Goal: Find specific fact: Find specific fact

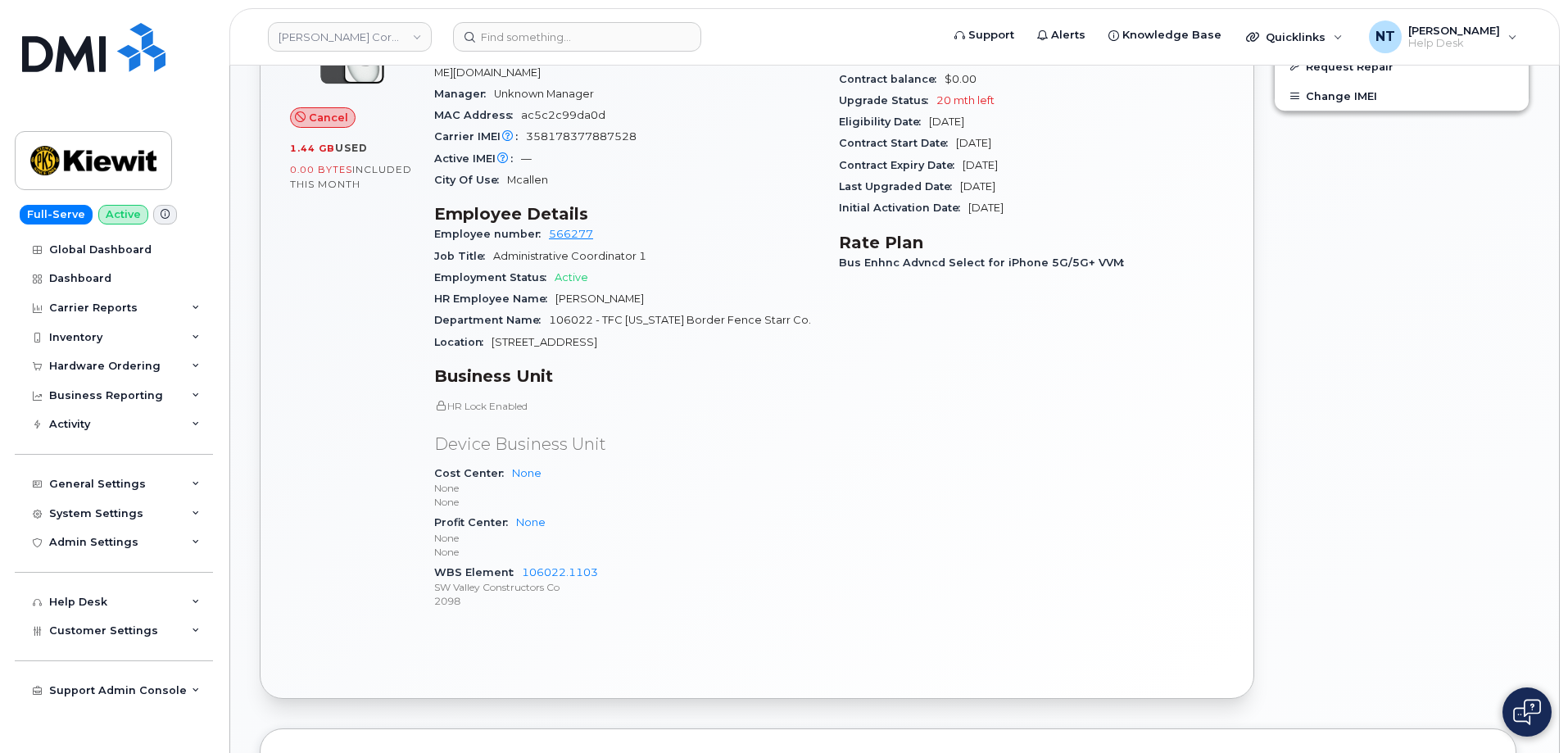
scroll to position [656, 0]
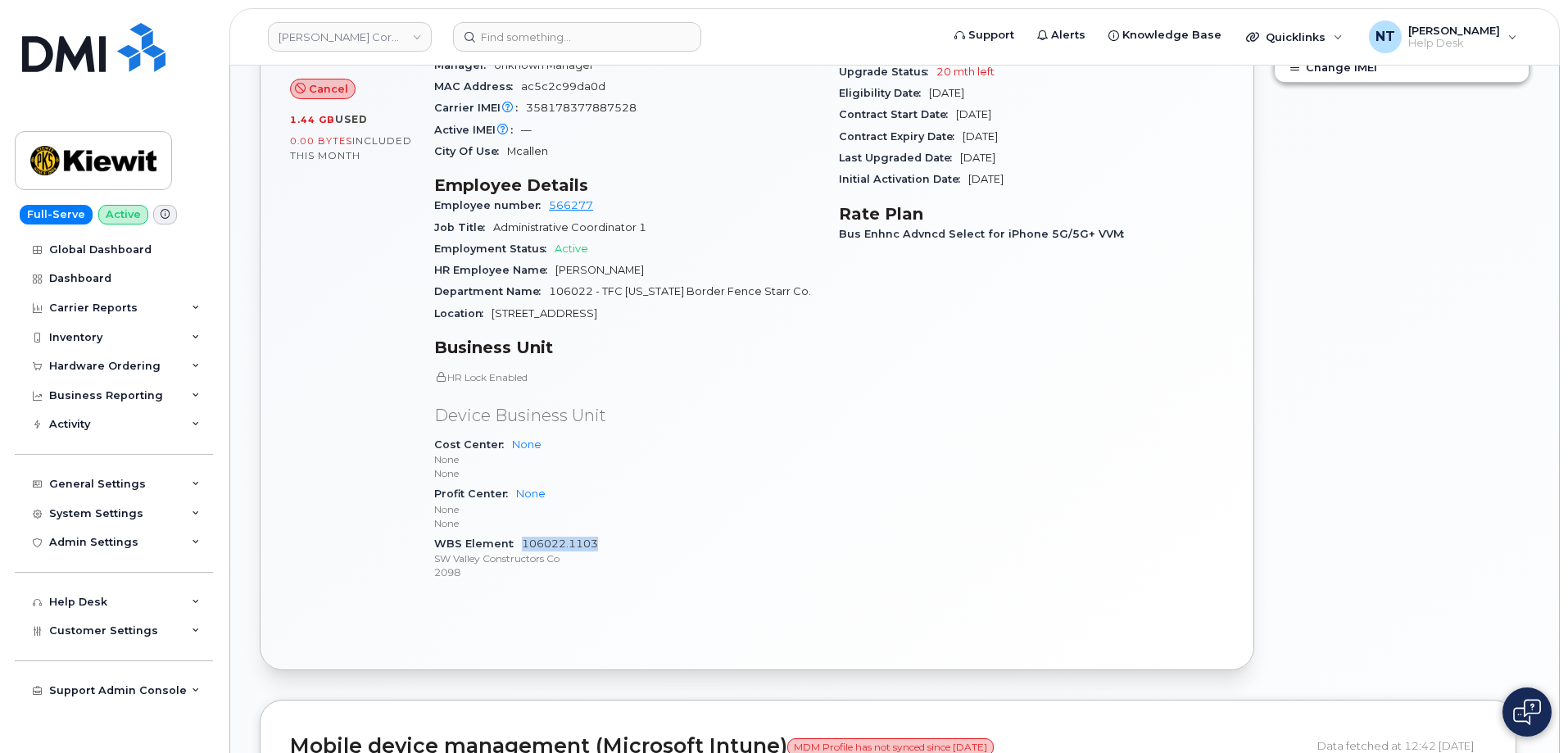
drag, startPoint x: 601, startPoint y: 532, endPoint x: 524, endPoint y: 533, distance: 77.0
click at [524, 534] on div "WBS Element 106022.1103 SW Valley Constructors Co 2098" at bounding box center [627, 558] width 385 height 50
copy link "106022.1103"
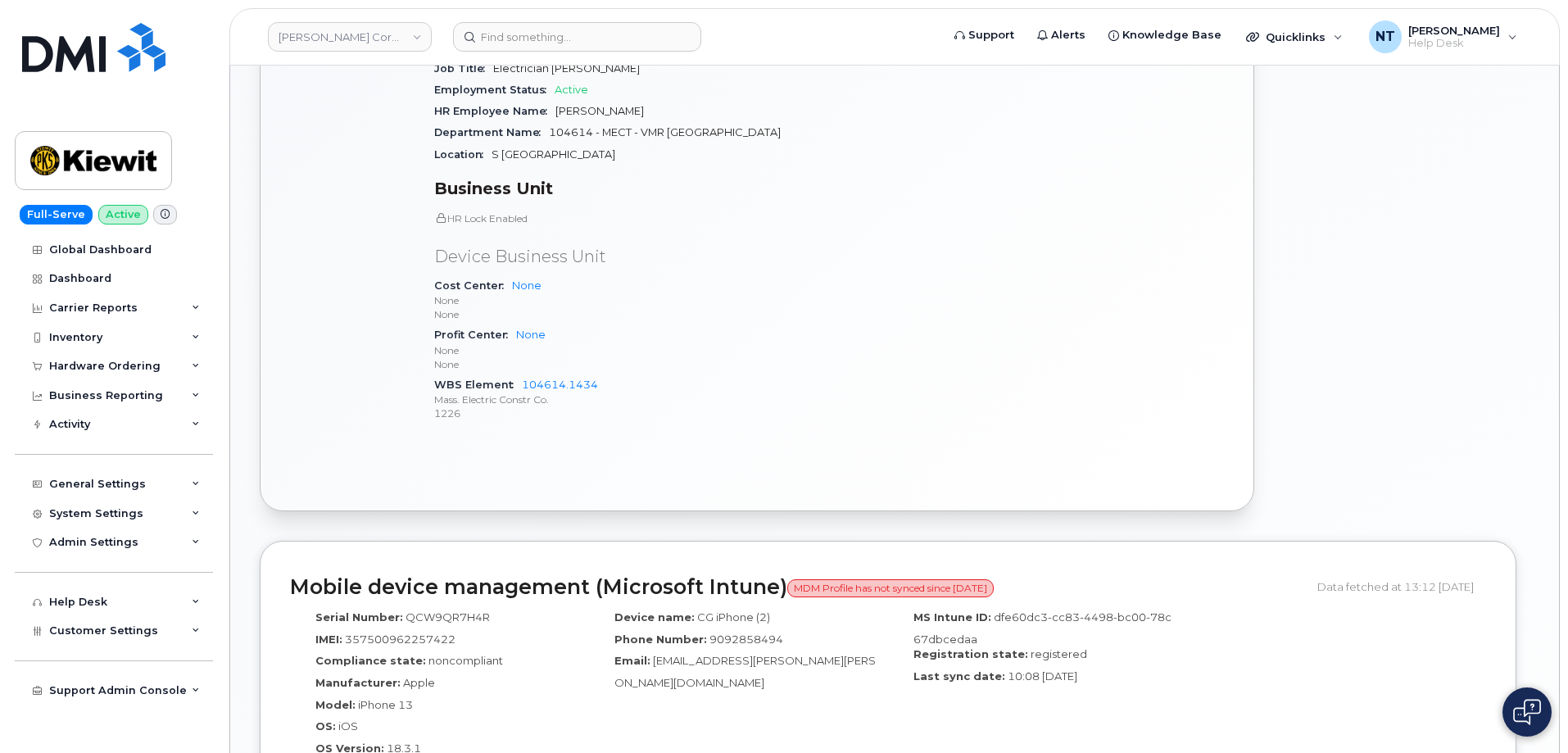
scroll to position [820, 0]
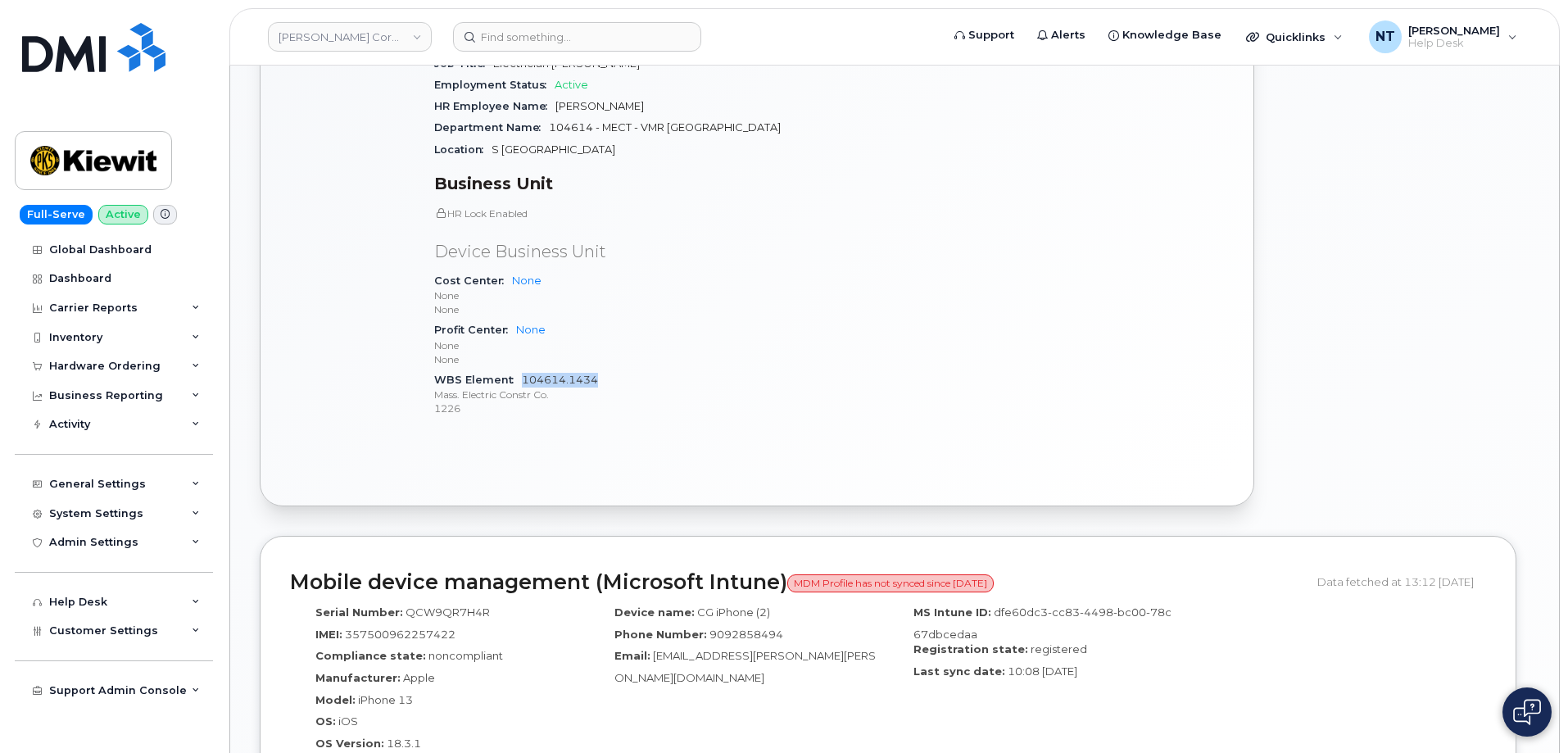
drag, startPoint x: 599, startPoint y: 365, endPoint x: 524, endPoint y: 369, distance: 75.1
click at [524, 370] on div "WBS Element 104614.1434 Mass. Electric Constr Co. 1226" at bounding box center [627, 394] width 385 height 50
copy link "104614.1434"
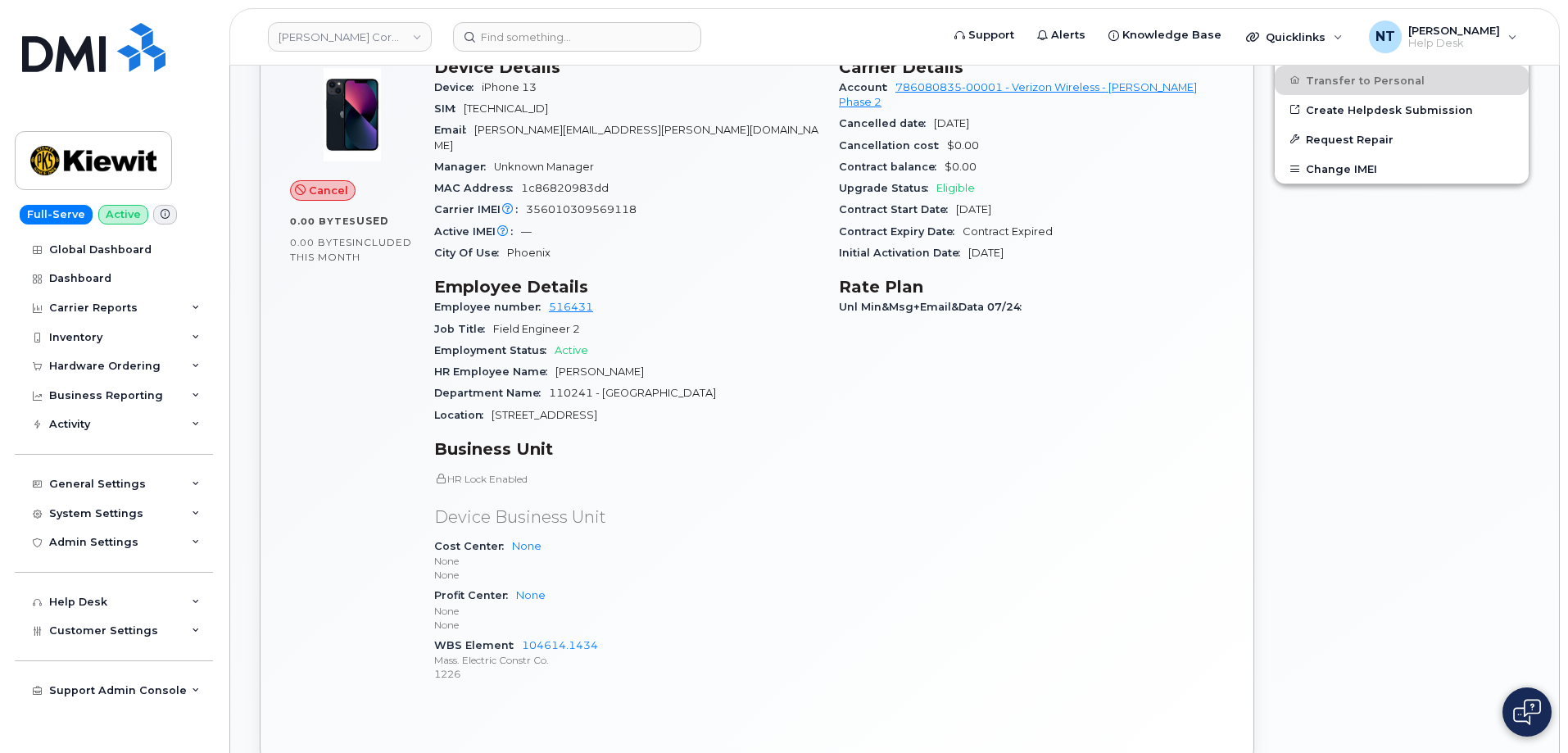
scroll to position [574, 0]
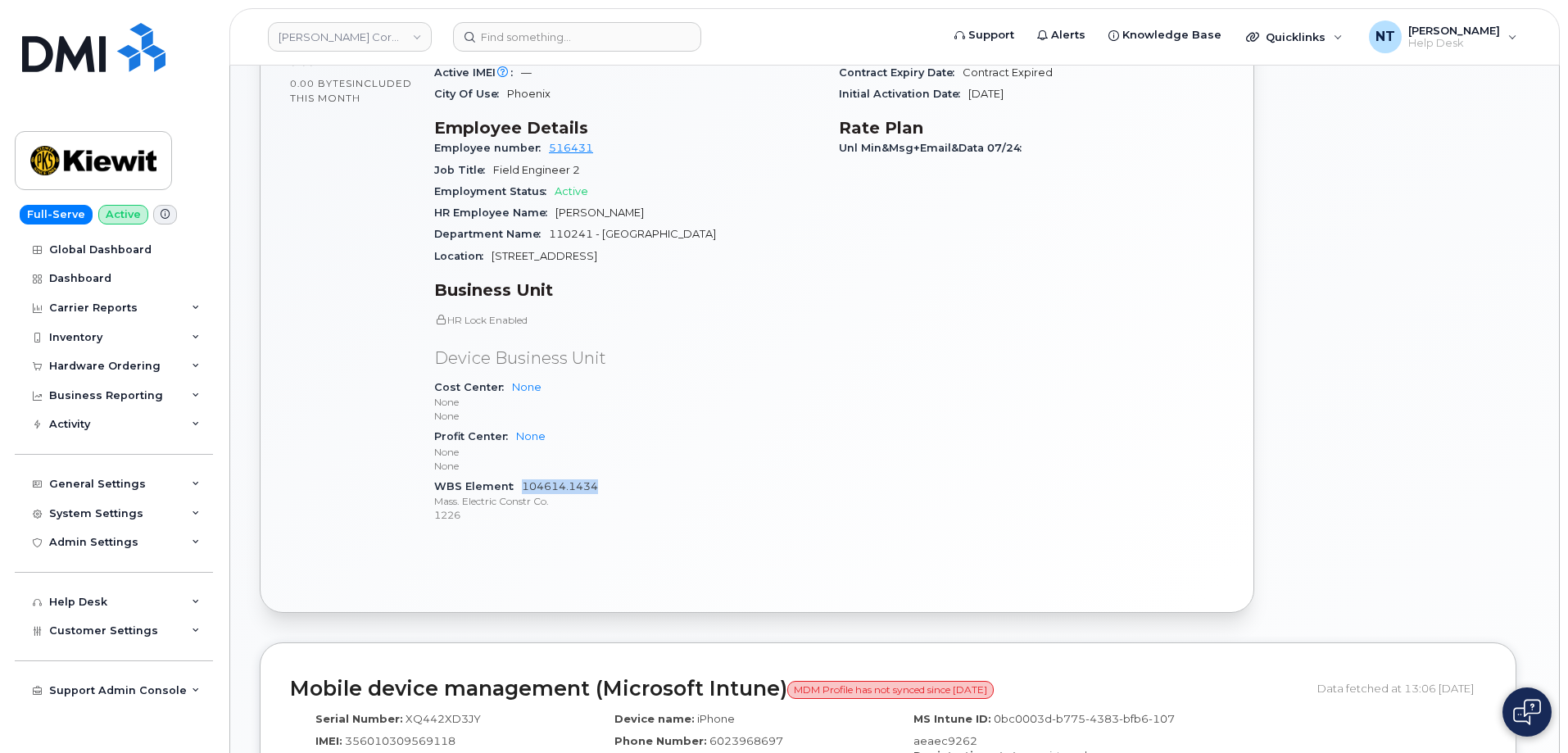
drag, startPoint x: 591, startPoint y: 470, endPoint x: 523, endPoint y: 477, distance: 68.4
click at [523, 477] on div "WBS Element 104614.1434 Mass. Electric Constr Co. 1226" at bounding box center [627, 501] width 385 height 50
copy link "104614.1434"
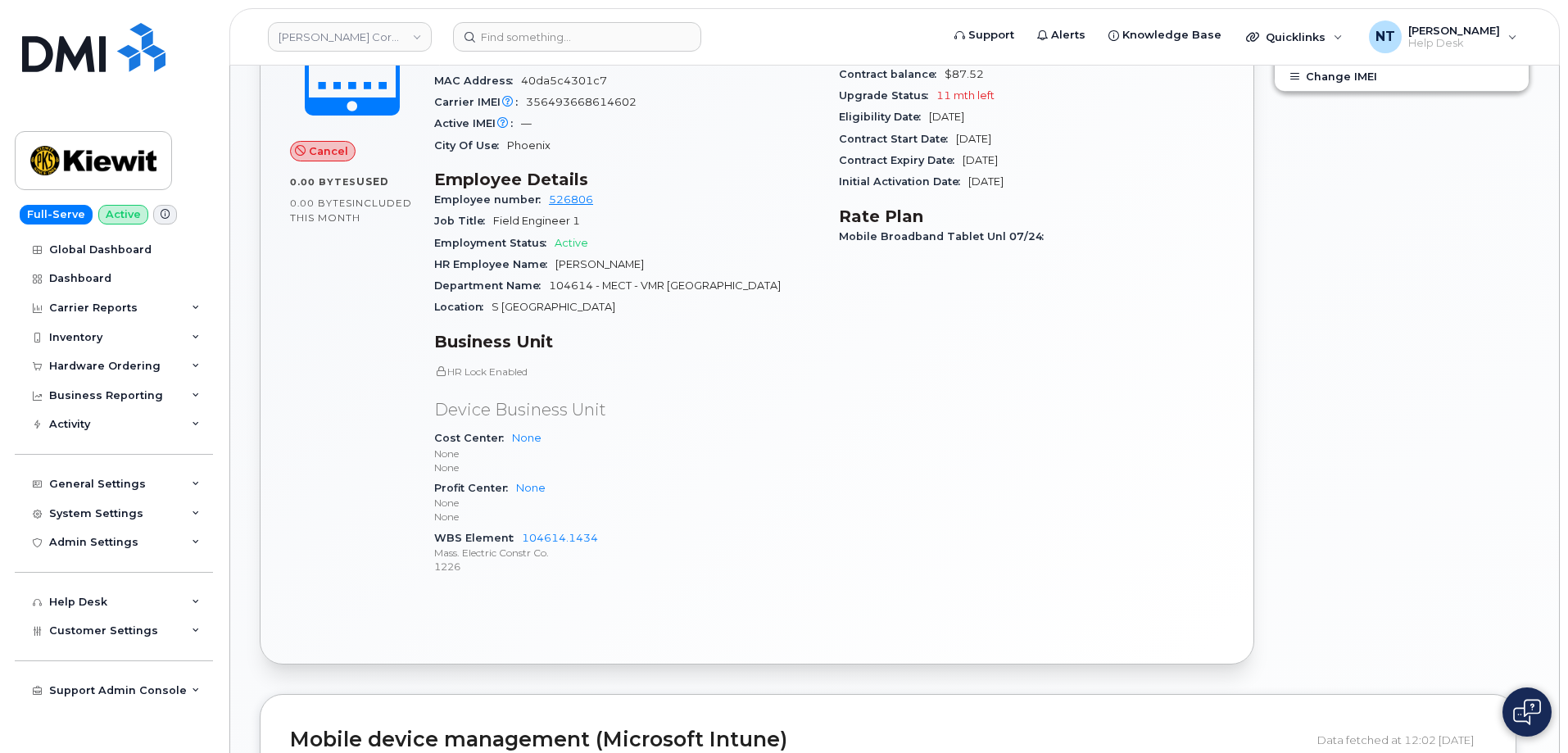
scroll to position [656, 0]
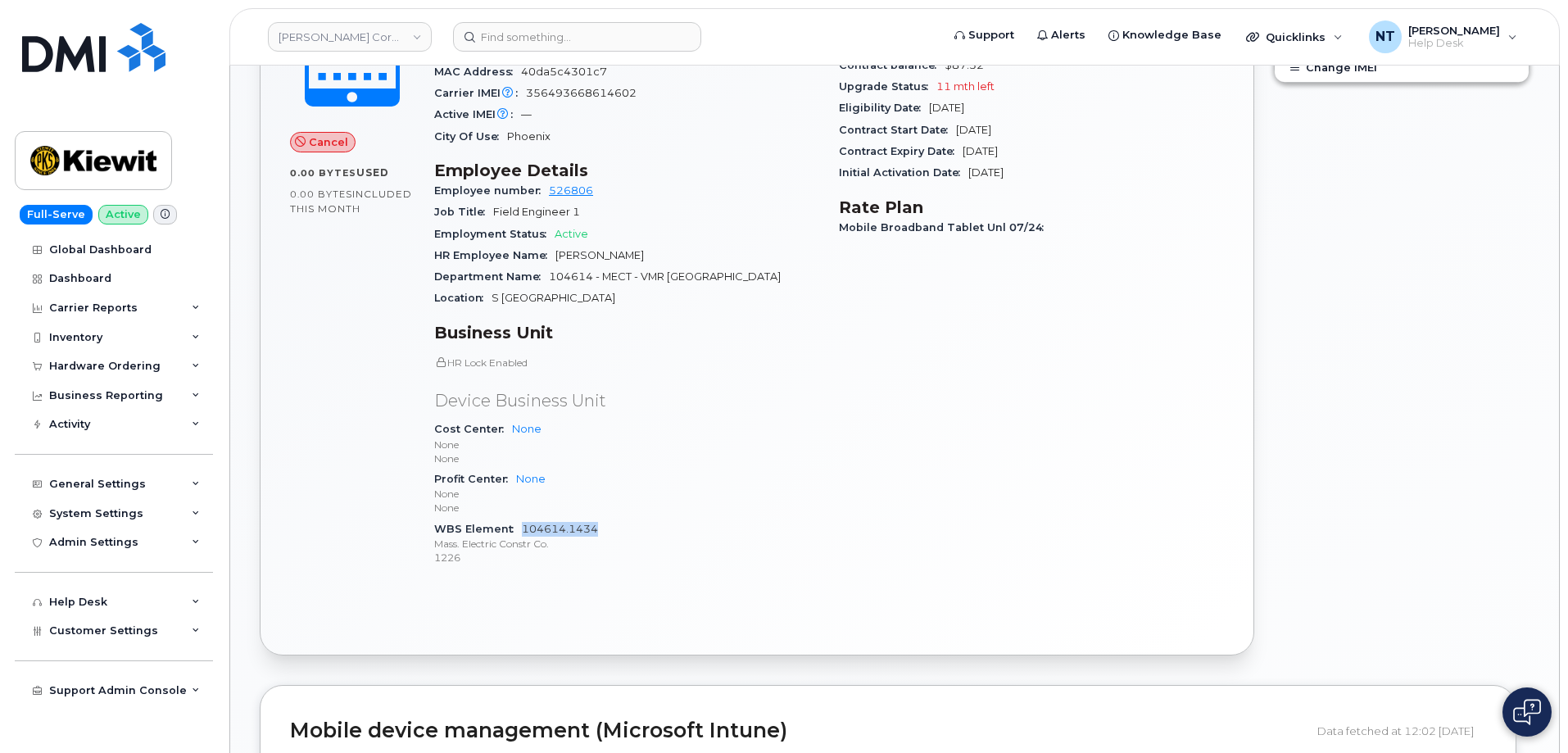
drag, startPoint x: 598, startPoint y: 528, endPoint x: 524, endPoint y: 531, distance: 74.1
click at [524, 531] on div "WBS Element 104614.1434 Mass. Electric Constr Co. 1226" at bounding box center [627, 544] width 385 height 50
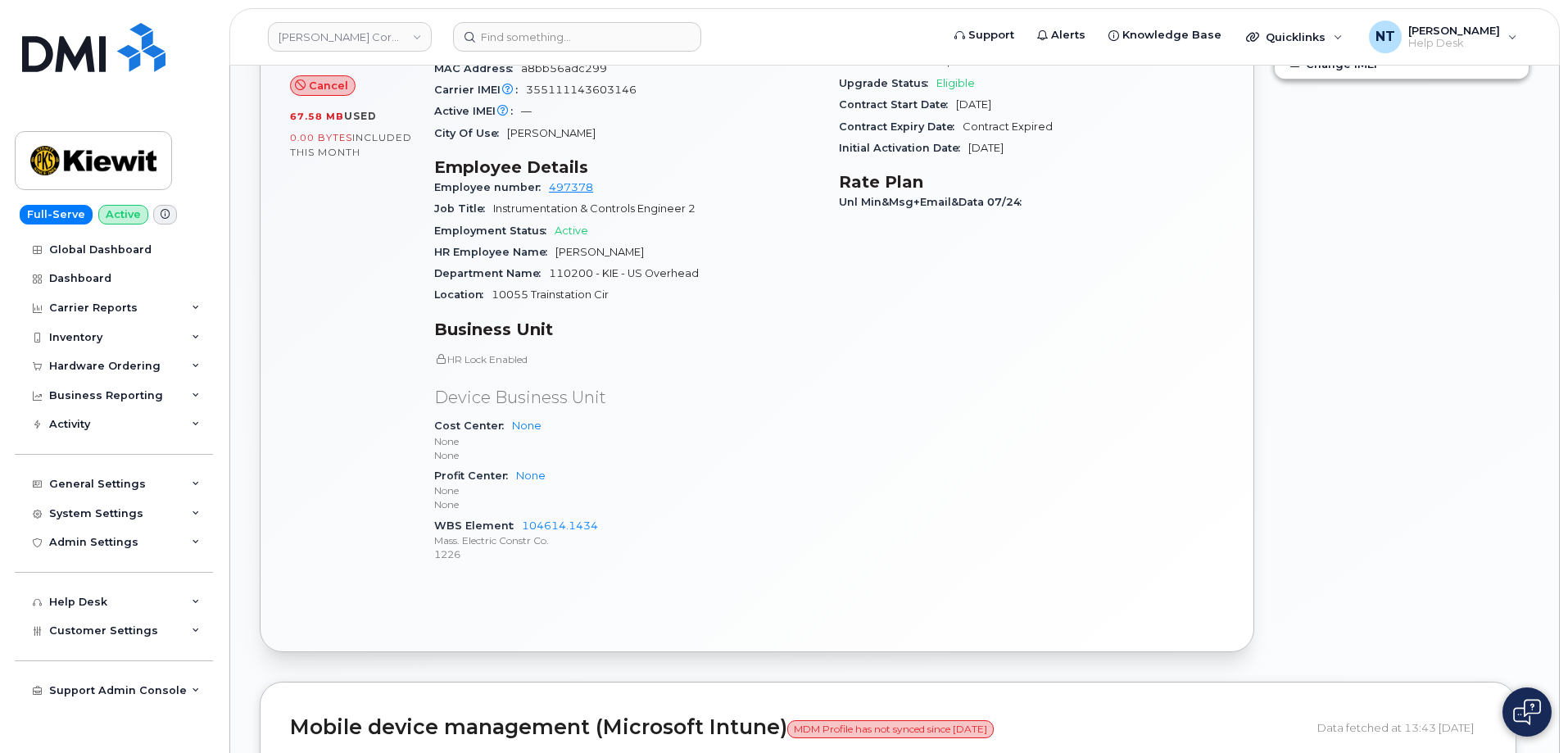
scroll to position [738, 0]
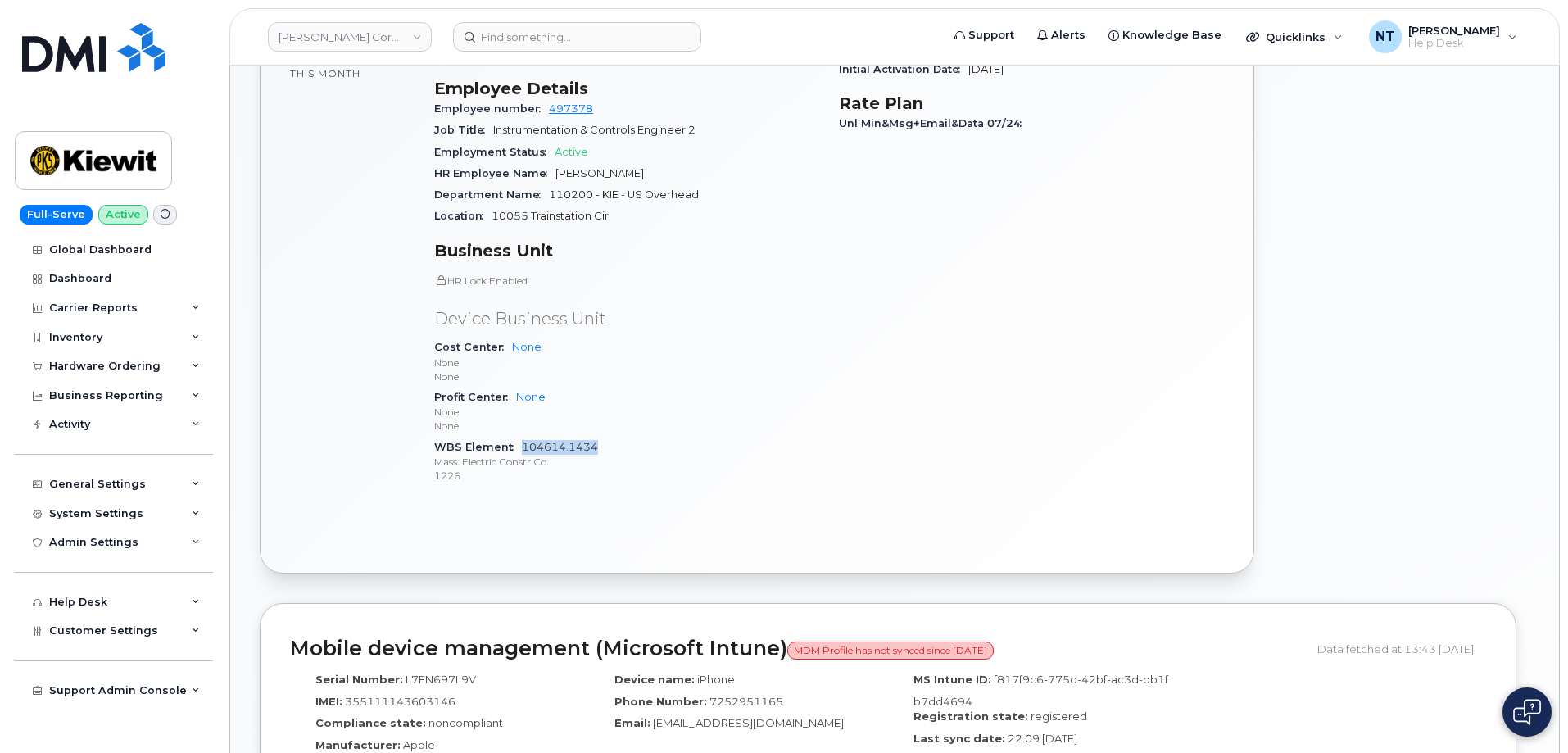
drag, startPoint x: 600, startPoint y: 446, endPoint x: 525, endPoint y: 450, distance: 75.1
click at [525, 450] on div "WBS Element 104614.1434 Mass. Electric Constr Co. 1226" at bounding box center [627, 462] width 385 height 50
copy link "104614.1434"
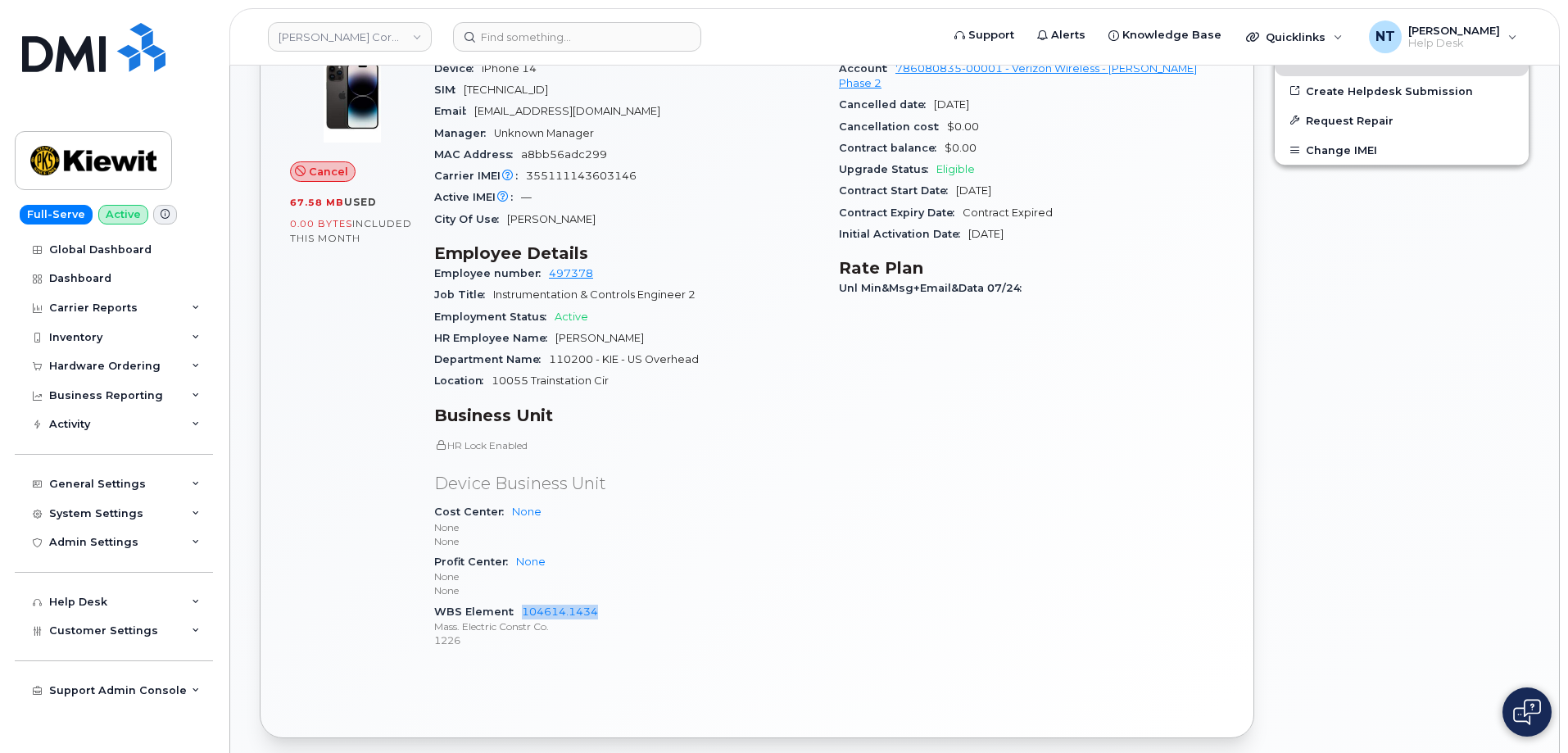
scroll to position [574, 0]
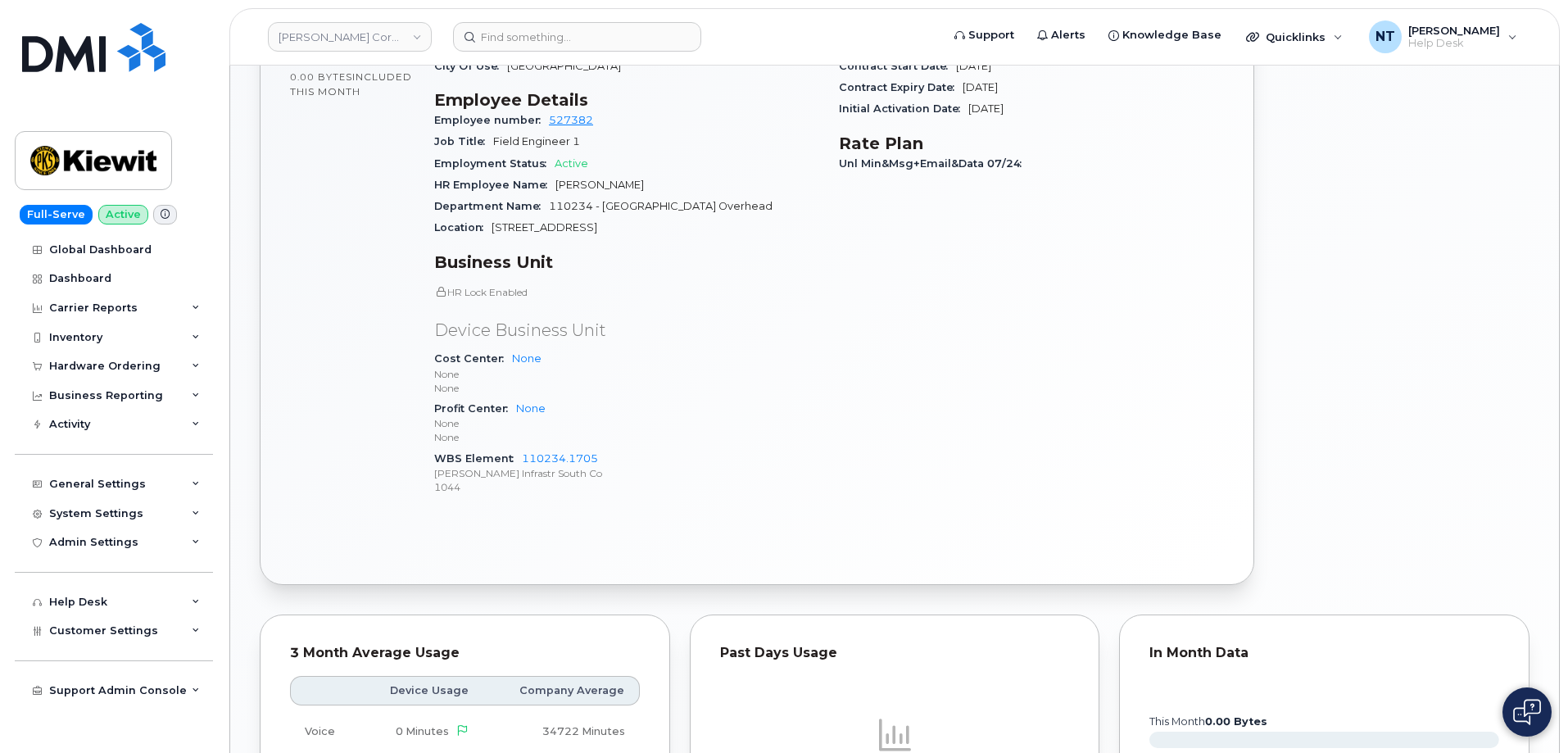
scroll to position [738, 0]
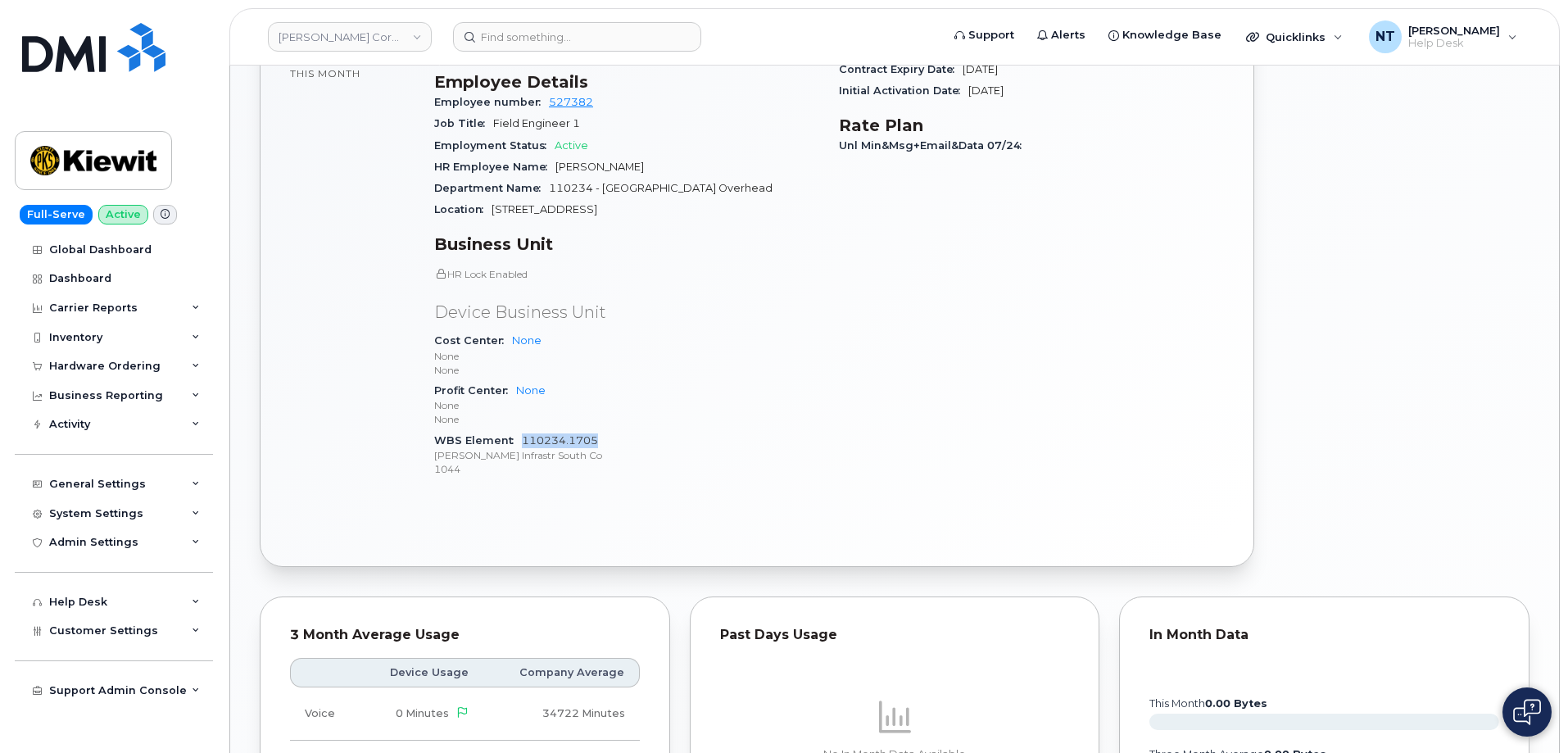
drag, startPoint x: 597, startPoint y: 424, endPoint x: 522, endPoint y: 425, distance: 75.0
click at [522, 431] on div "WBS Element 110234.1705 [PERSON_NAME] Infrastr South Co 1044" at bounding box center [627, 455] width 385 height 50
copy link "110234.1705"
